Goal: Task Accomplishment & Management: Use online tool/utility

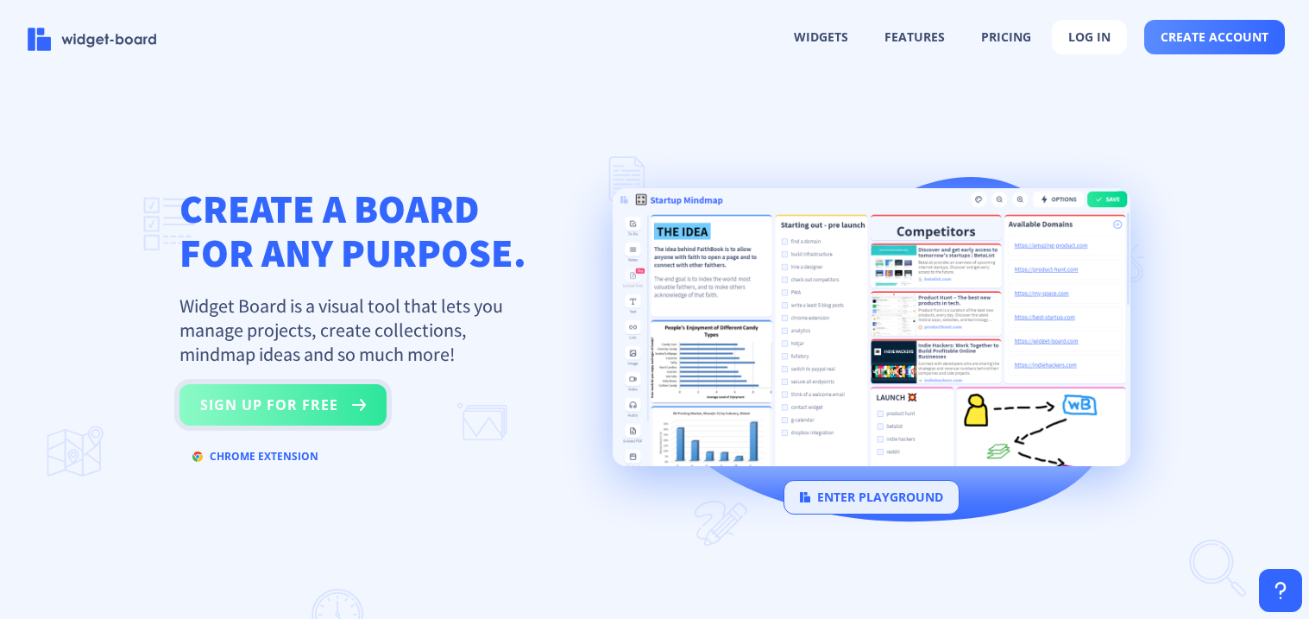
click at [234, 406] on button "sign up for free" at bounding box center [283, 404] width 207 height 41
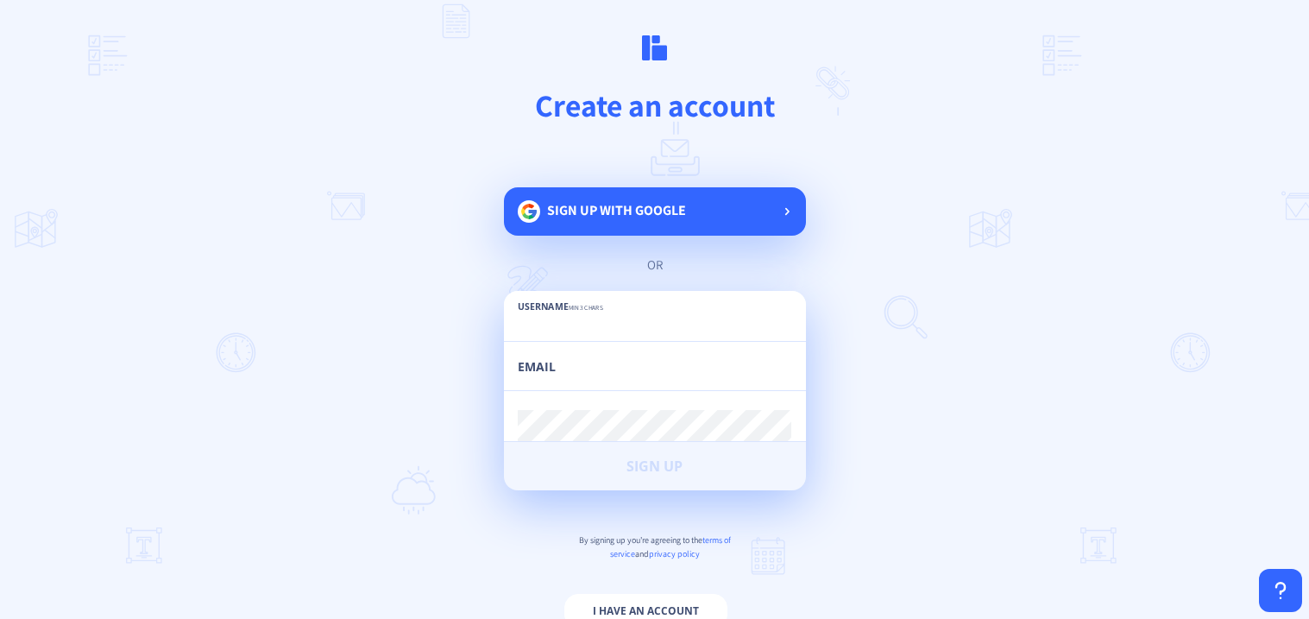
click at [626, 208] on span "Sign up with google" at bounding box center [616, 210] width 139 height 18
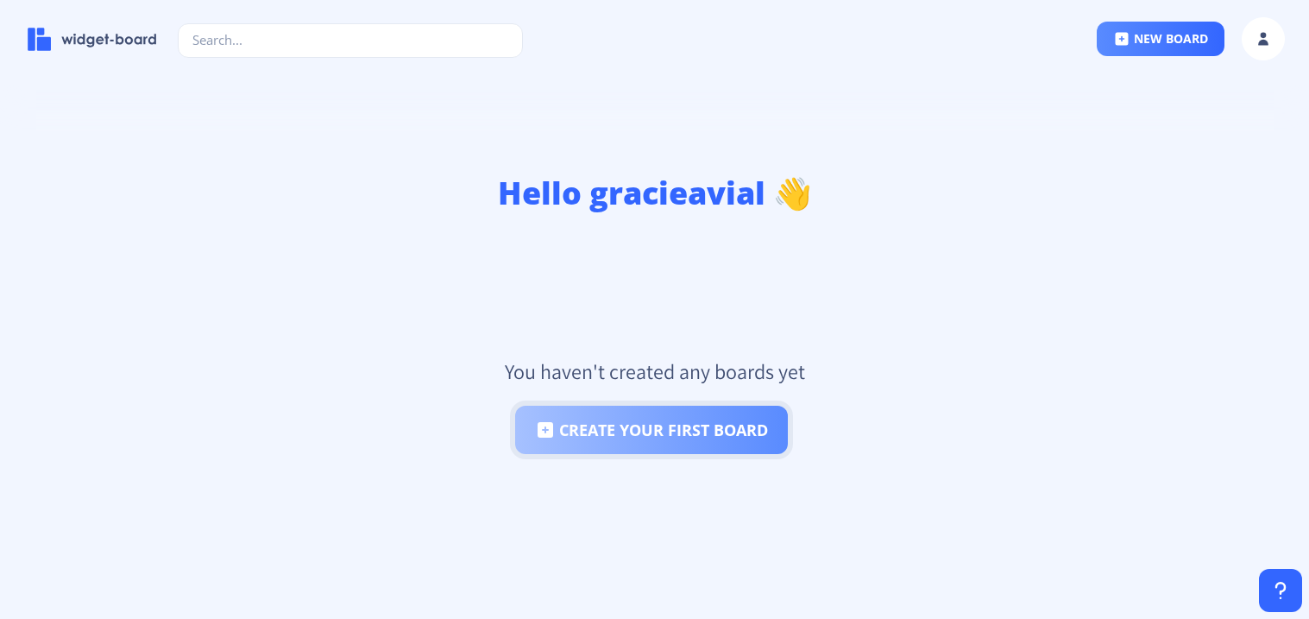
click at [644, 435] on button "create your first board" at bounding box center [651, 430] width 273 height 48
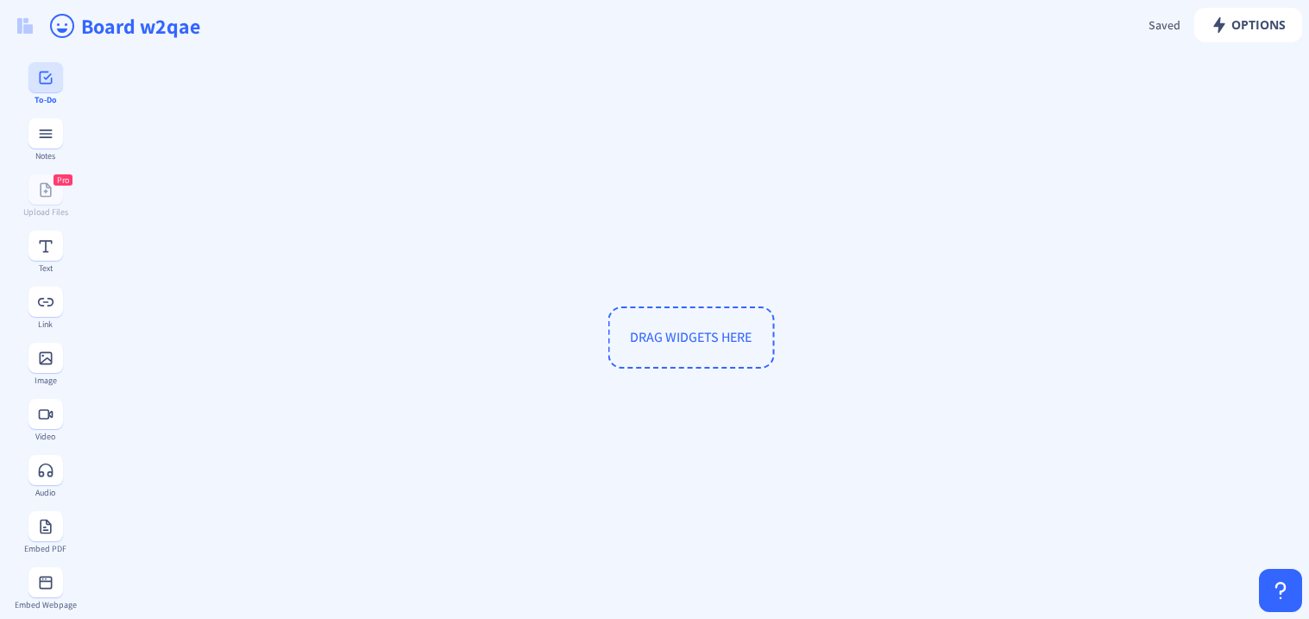
click at [33, 66] on button at bounding box center [45, 77] width 35 height 30
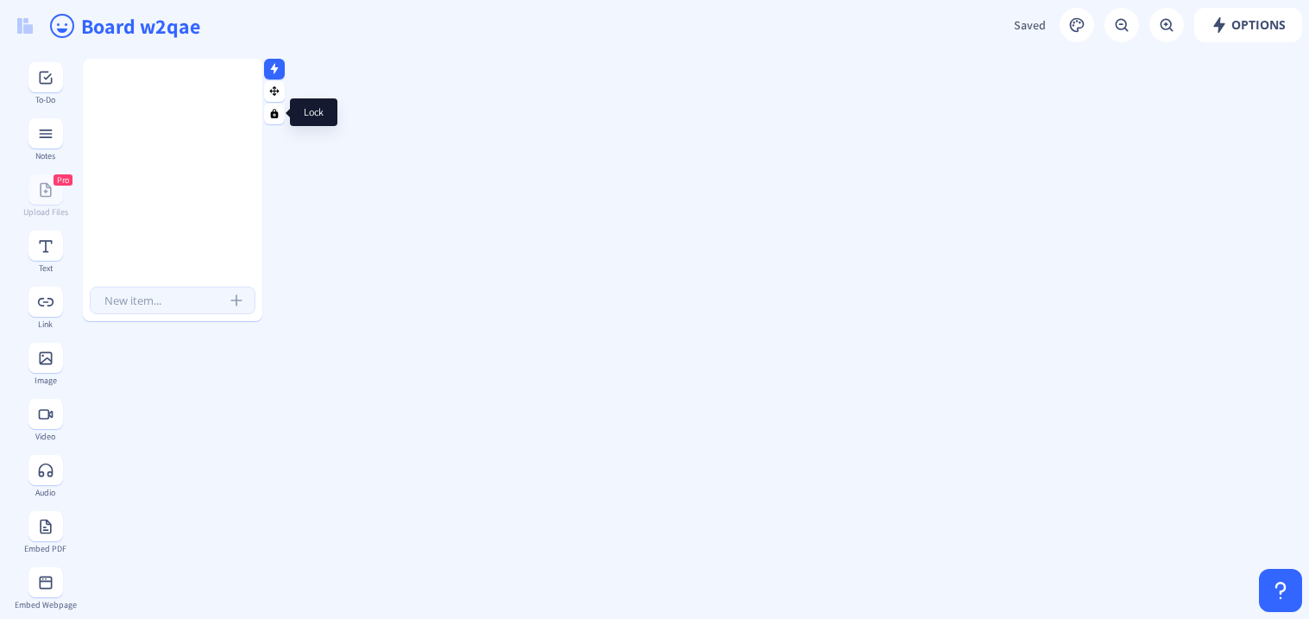
click at [280, 109] on rect at bounding box center [274, 113] width 11 height 11
drag, startPoint x: 282, startPoint y: 112, endPoint x: 230, endPoint y: 152, distance: 65.9
click at [282, 113] on nb-icon at bounding box center [274, 112] width 17 height 17
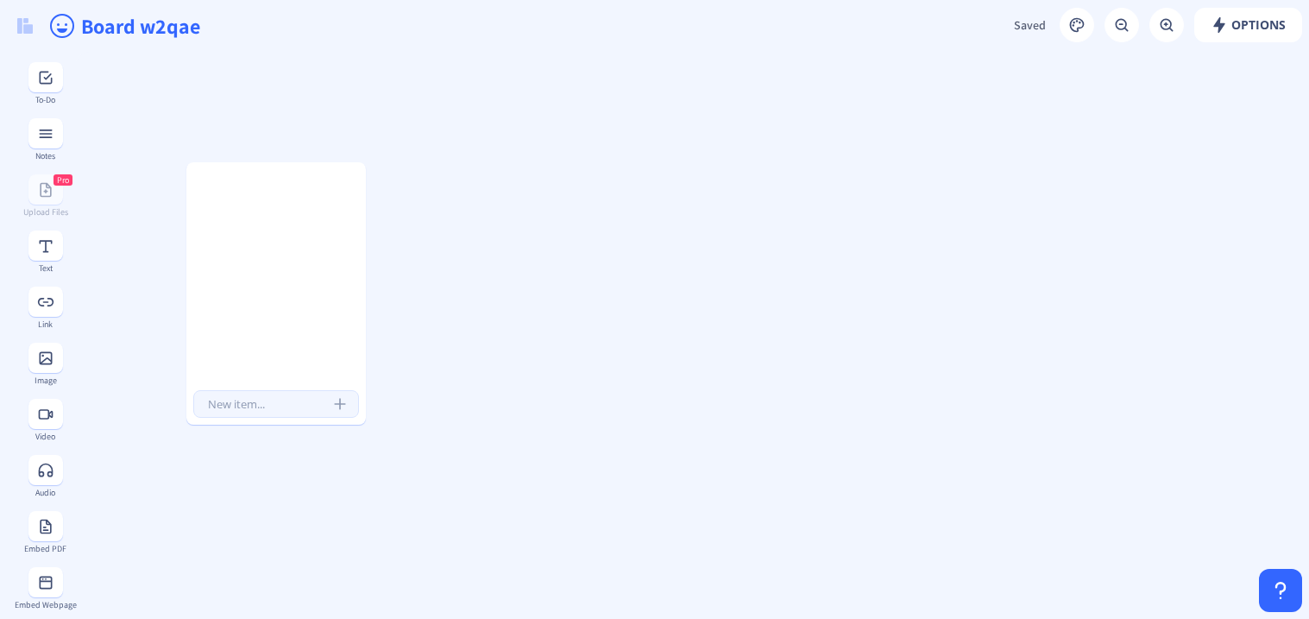
click at [42, 369] on button at bounding box center [45, 358] width 35 height 30
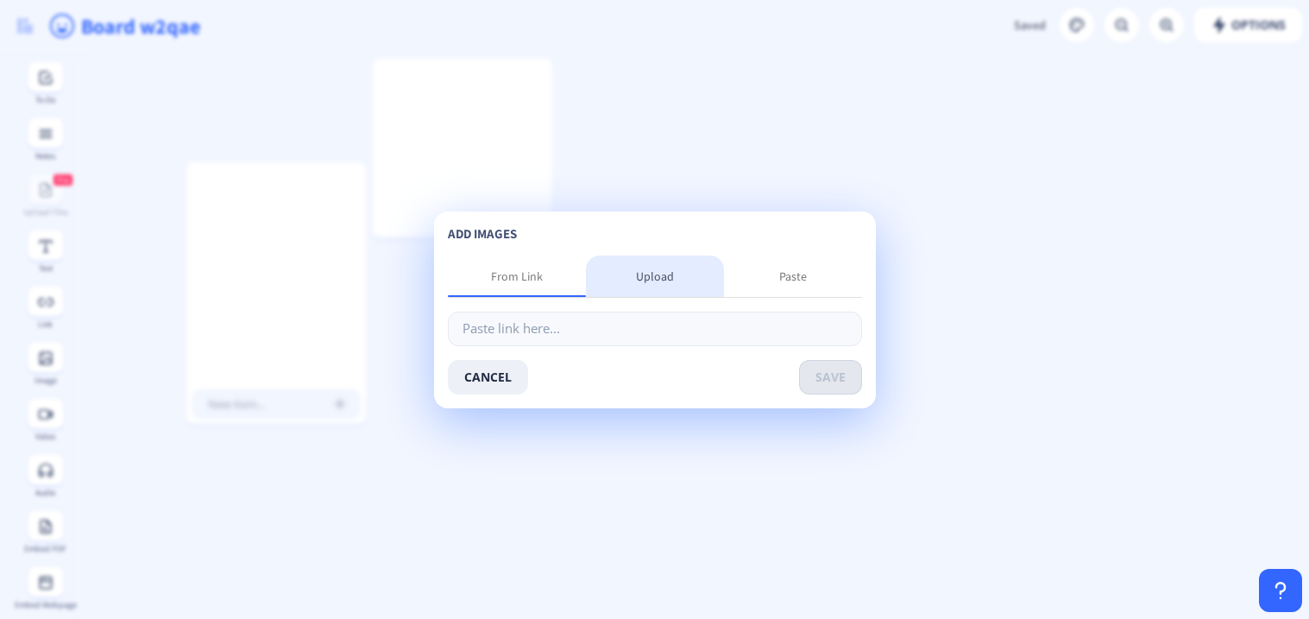
click at [659, 270] on div "Upload" at bounding box center [655, 276] width 38 height 17
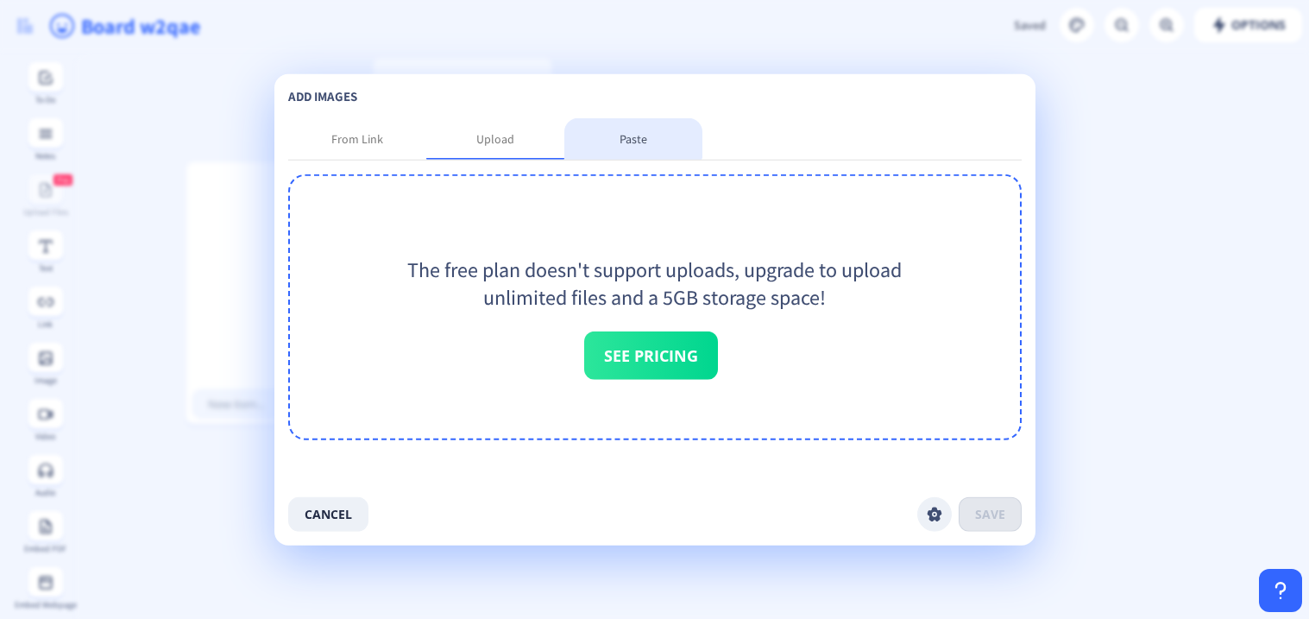
drag, startPoint x: 632, startPoint y: 131, endPoint x: 624, endPoint y: 142, distance: 12.9
click at [630, 135] on div "Paste" at bounding box center [634, 137] width 28 height 17
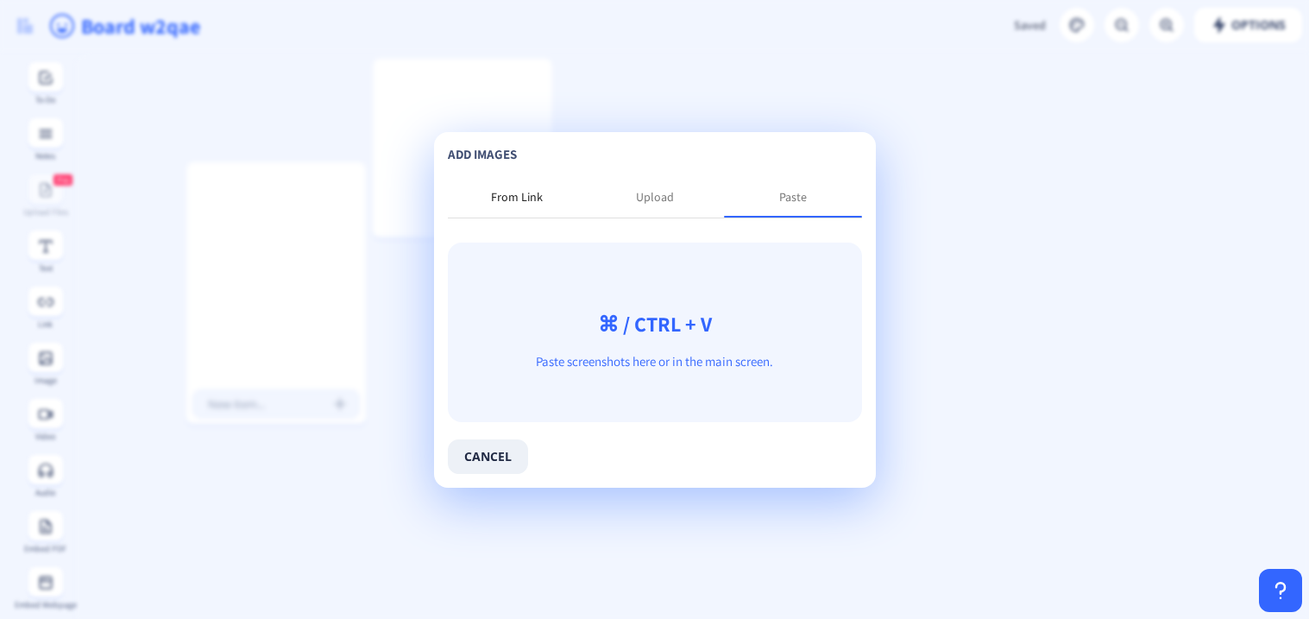
click at [496, 200] on div "From Link" at bounding box center [517, 196] width 52 height 17
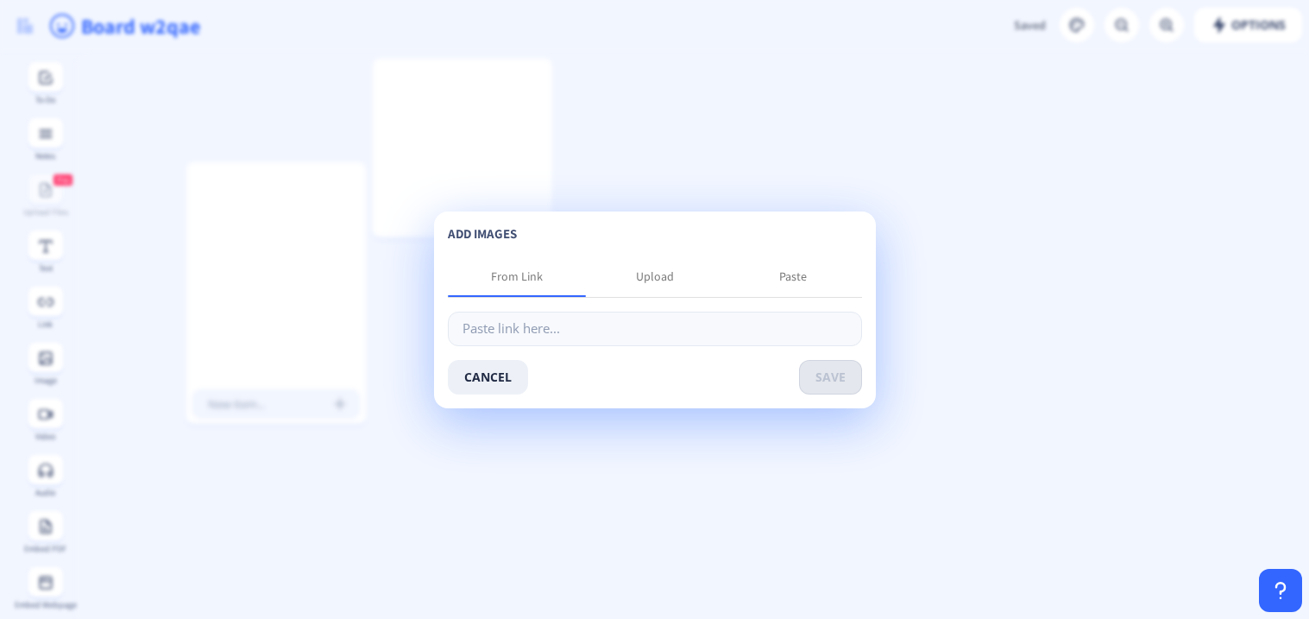
click at [598, 175] on app-new "Options Saved Saving... Board w2qae To-Do Notes Pro Upload Files Text Link Imag…" at bounding box center [654, 309] width 1309 height 619
drag, startPoint x: 520, startPoint y: 381, endPoint x: 545, endPoint y: 327, distance: 60.2
click at [520, 375] on button "cancel" at bounding box center [488, 377] width 80 height 35
